Goal: Use online tool/utility: Utilize a website feature to perform a specific function

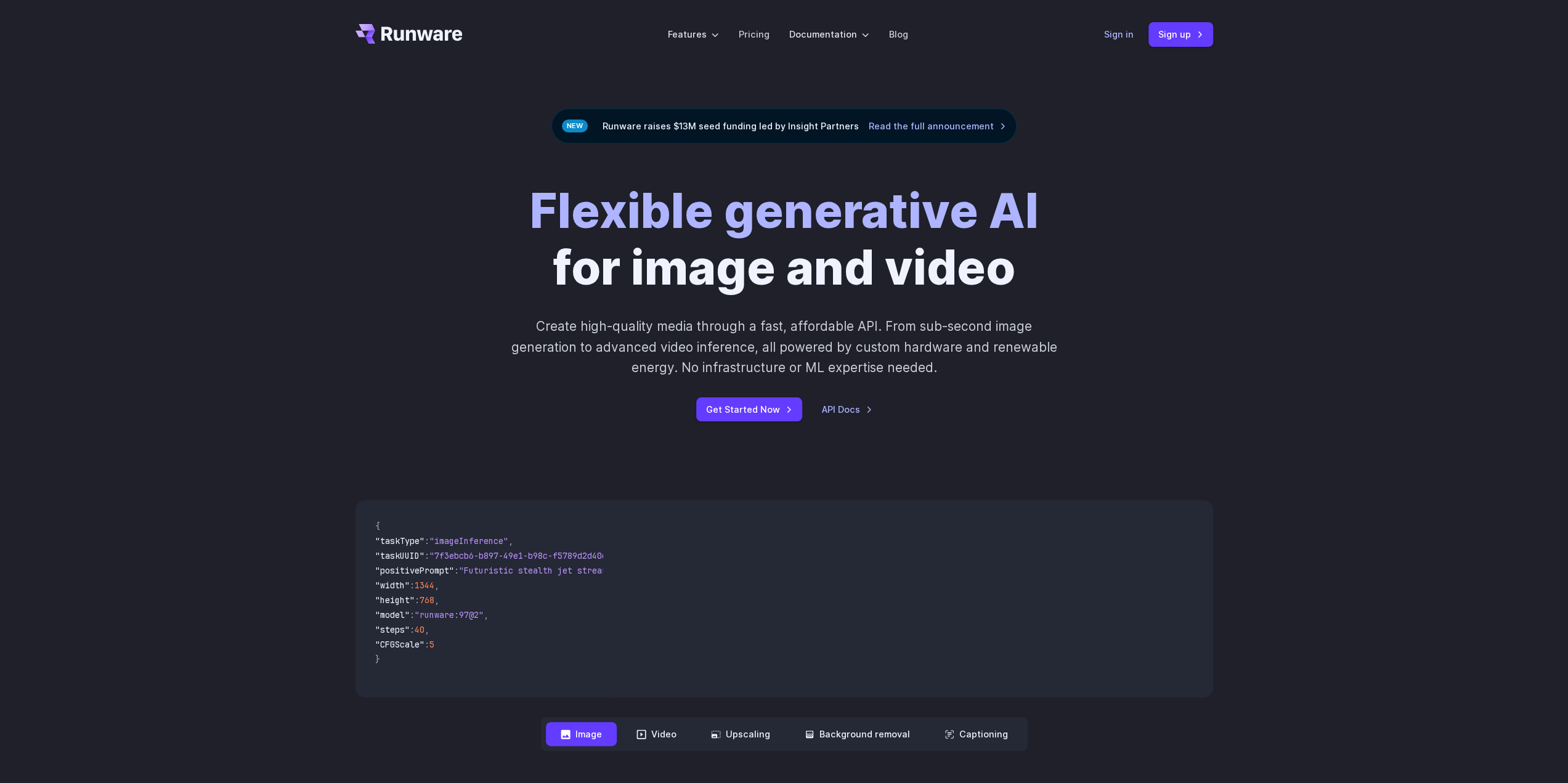
click at [1121, 37] on link "Sign in" at bounding box center [1118, 34] width 30 height 14
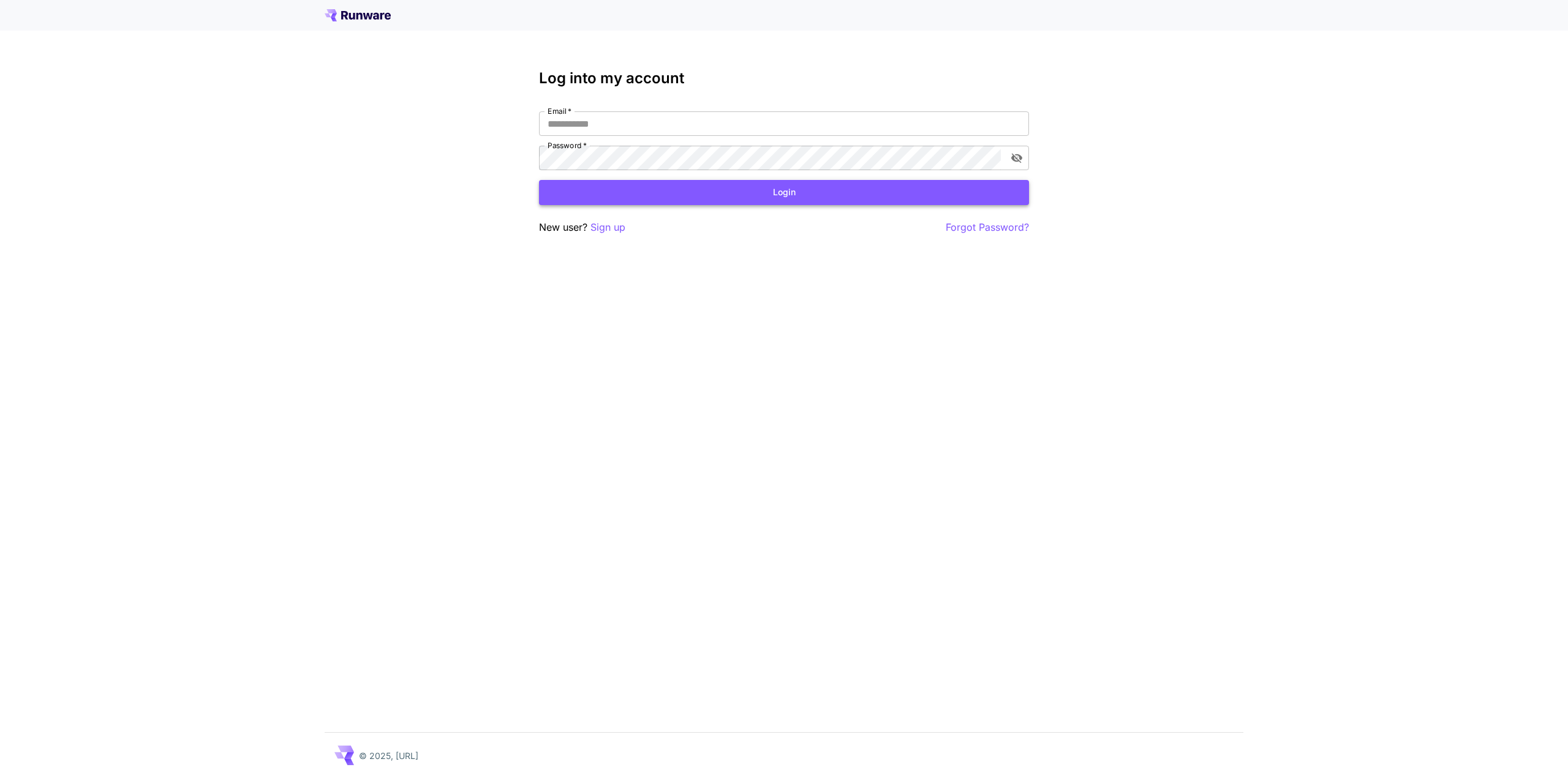
type input "**********"
click at [730, 198] on button "Login" at bounding box center [784, 192] width 490 height 25
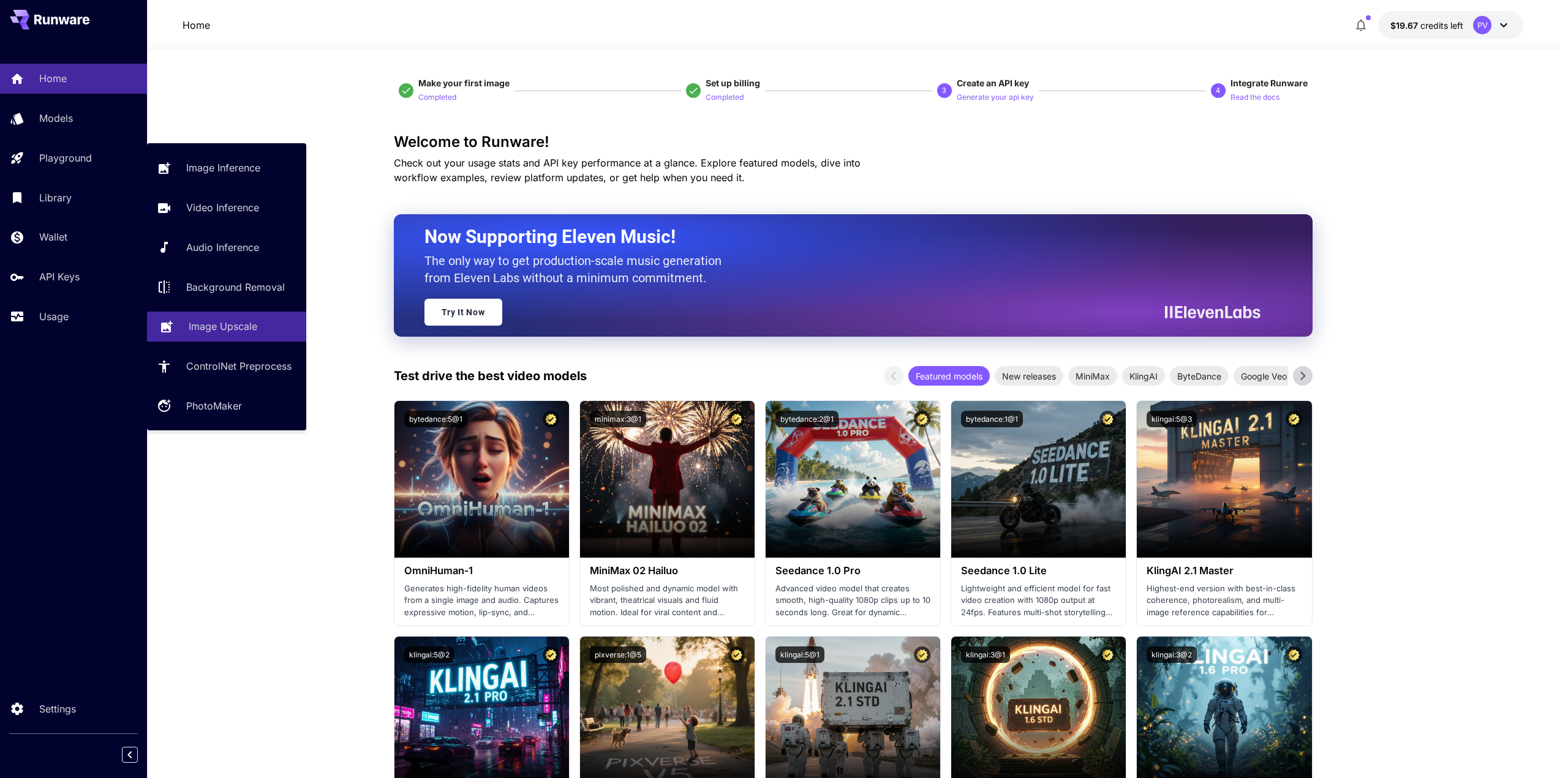
click at [205, 321] on p "Image Upscale" at bounding box center [223, 326] width 69 height 14
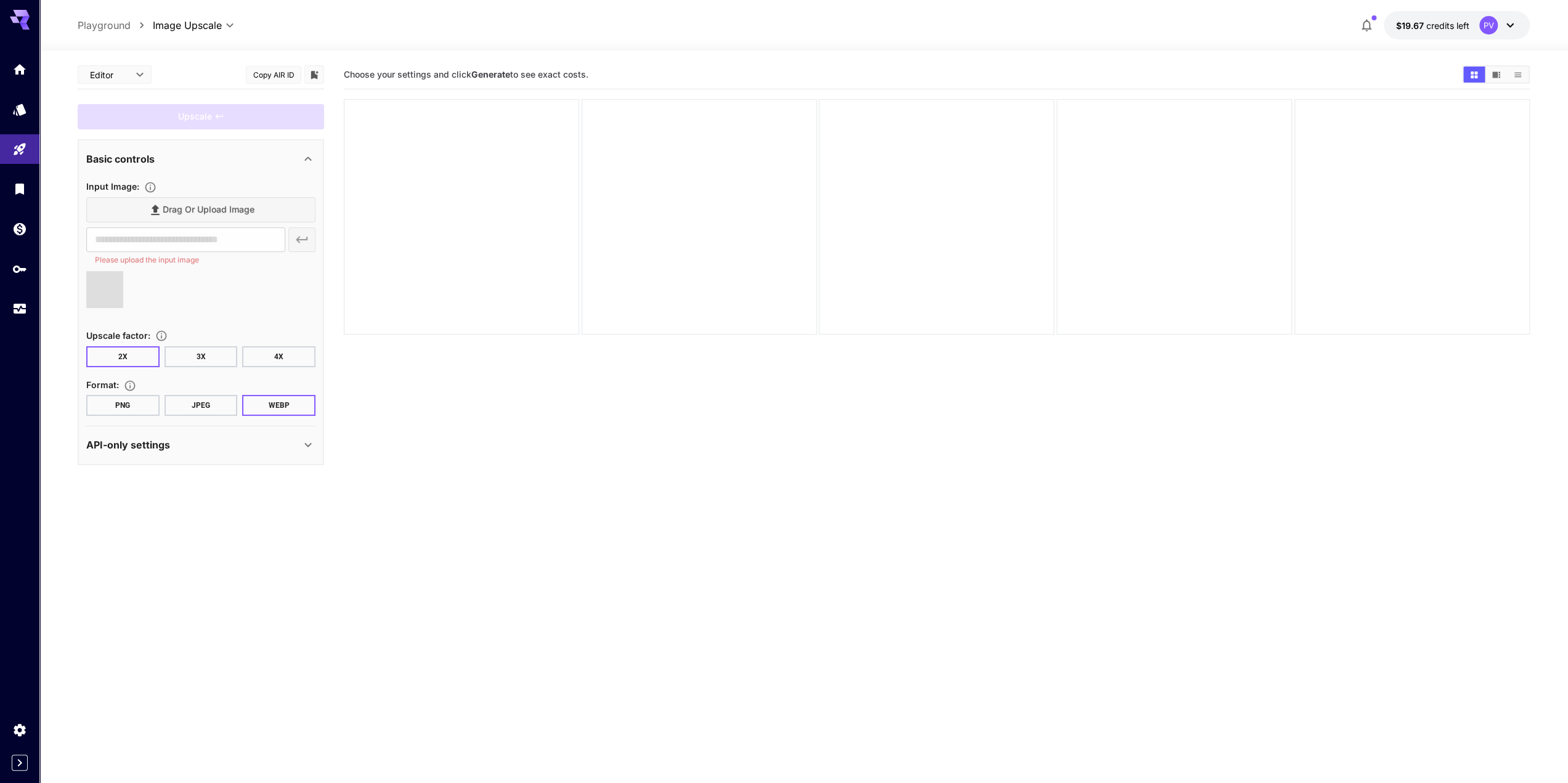
type input "**********"
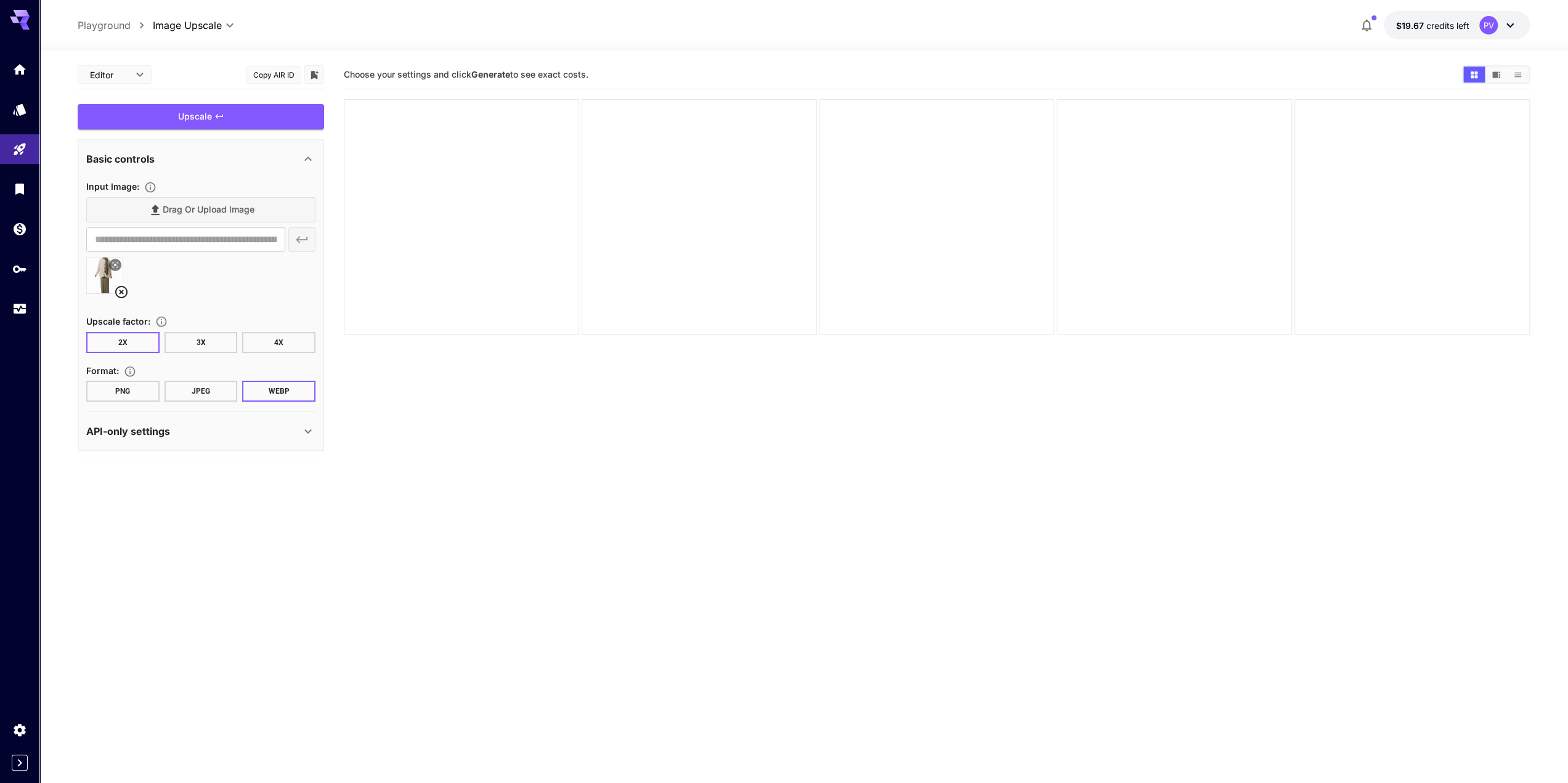
click at [253, 352] on button "4X" at bounding box center [279, 343] width 74 height 21
click at [194, 389] on button "JPEG" at bounding box center [201, 391] width 74 height 21
click at [235, 122] on div "Upscale" at bounding box center [200, 117] width 246 height 25
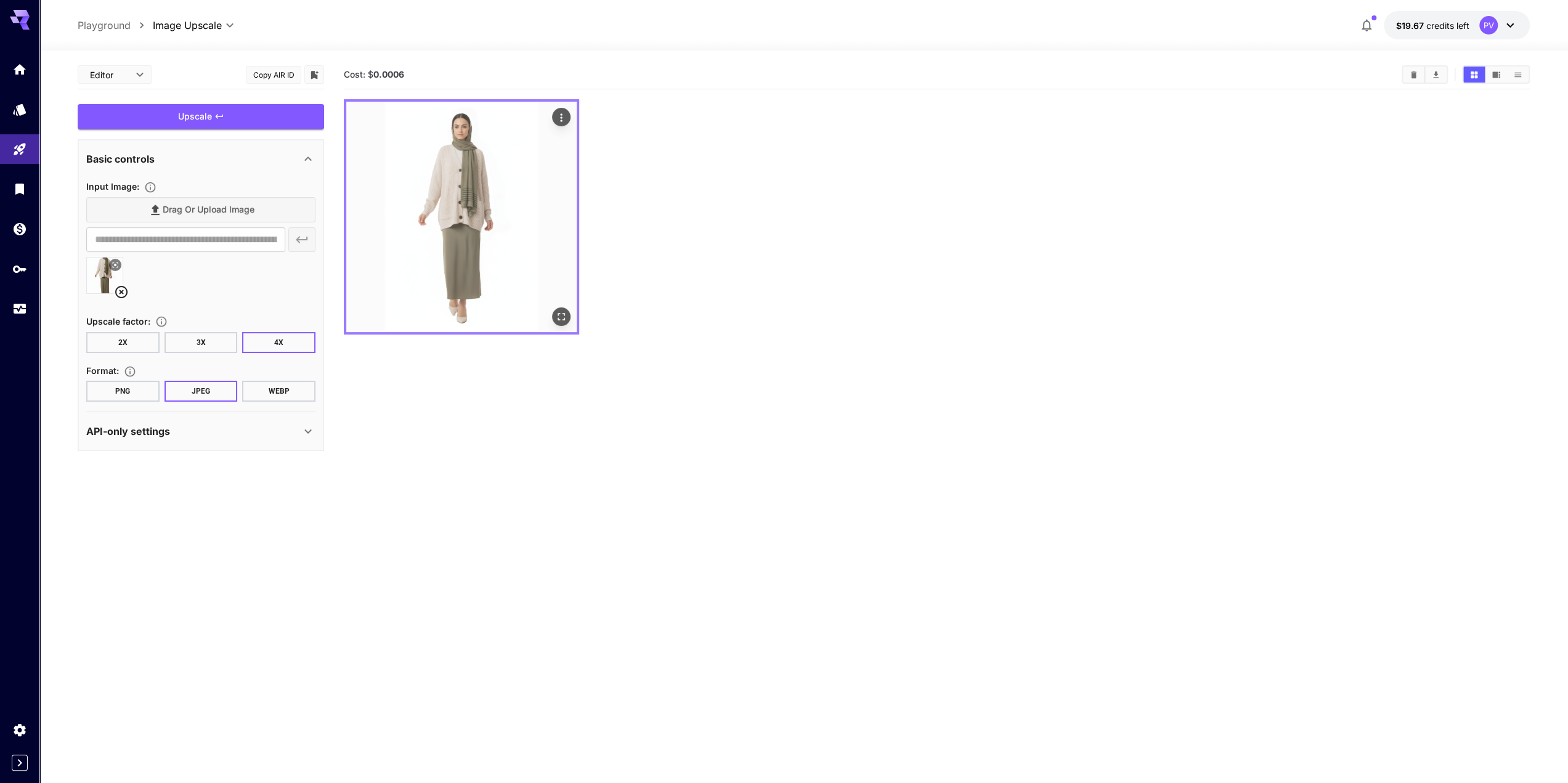
click at [495, 296] on img at bounding box center [461, 217] width 231 height 231
click at [557, 318] on icon "Open in fullscreen" at bounding box center [560, 316] width 12 height 12
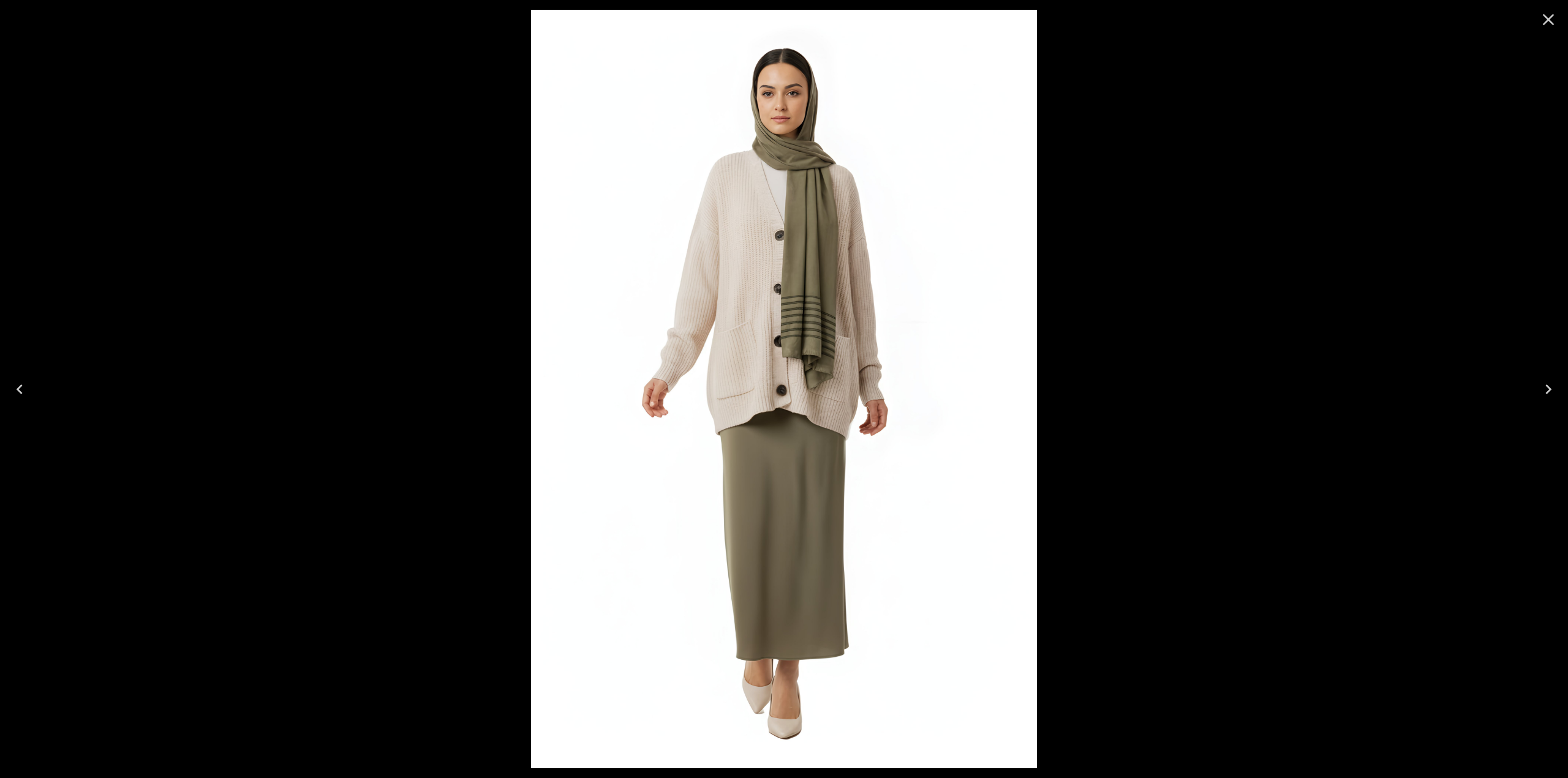
click at [763, 335] on img at bounding box center [784, 389] width 506 height 759
click at [791, 340] on img at bounding box center [784, 389] width 506 height 759
